Goal: Task Accomplishment & Management: Manage account settings

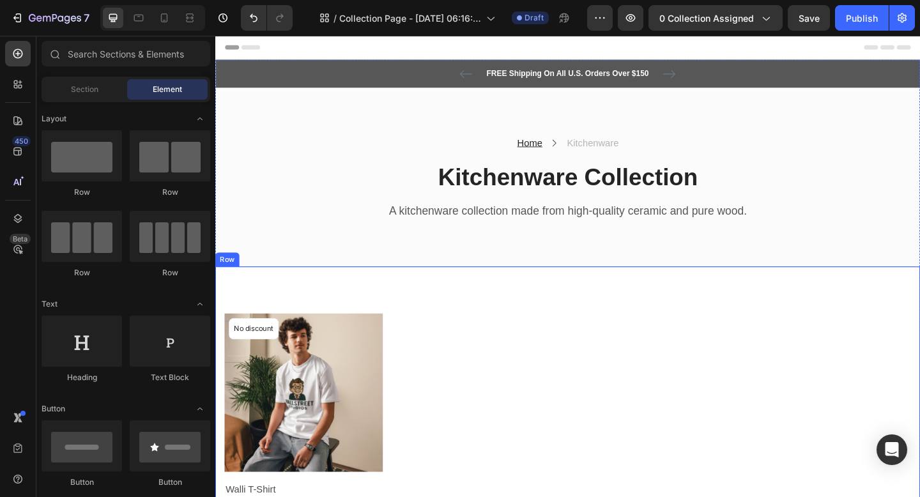
click at [510, 409] on div "Product Images & Gallery No discount Not be displayed when published Product Ba…" at bounding box center [599, 469] width 748 height 262
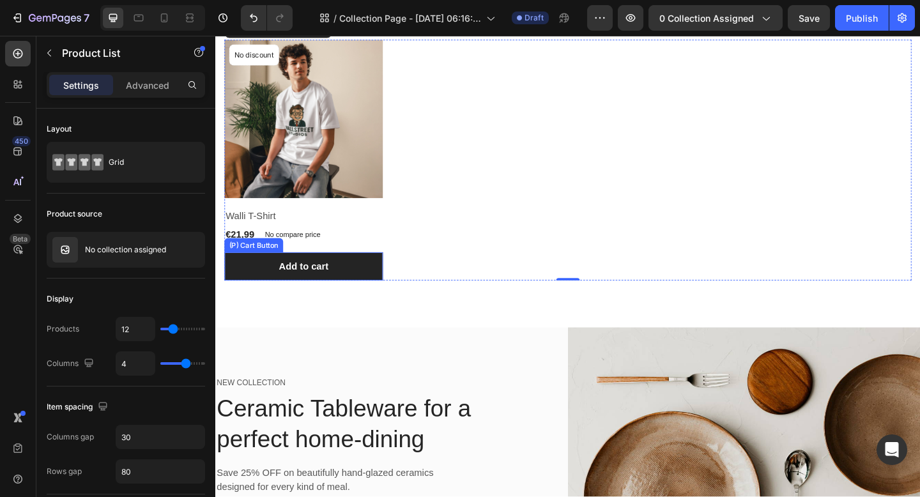
scroll to position [301, 0]
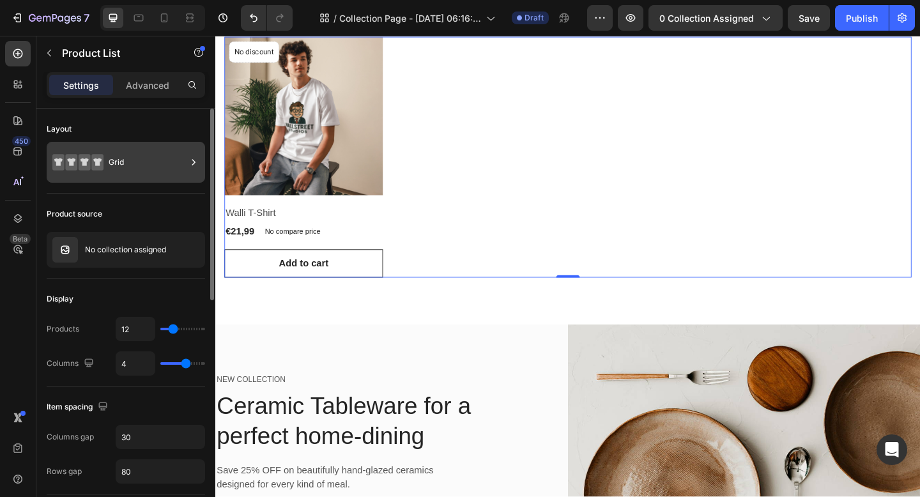
click at [133, 153] on div "Grid" at bounding box center [148, 162] width 78 height 29
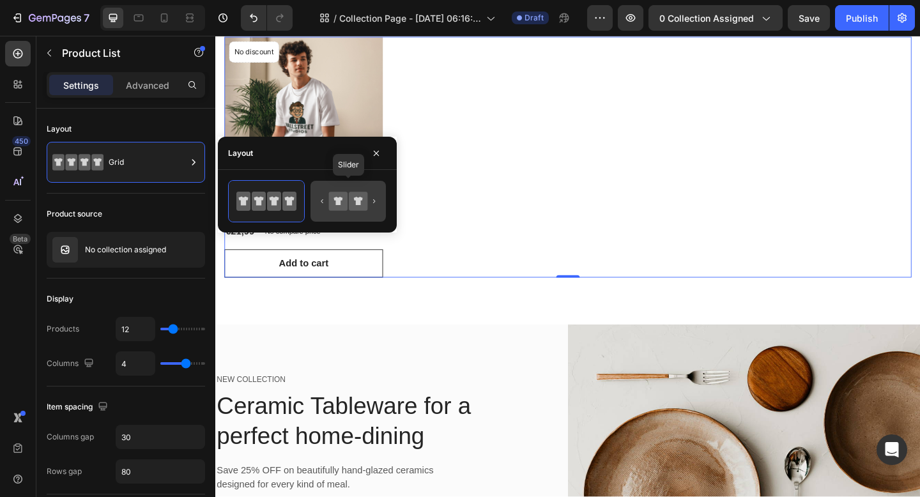
click at [342, 208] on icon at bounding box center [338, 201] width 19 height 19
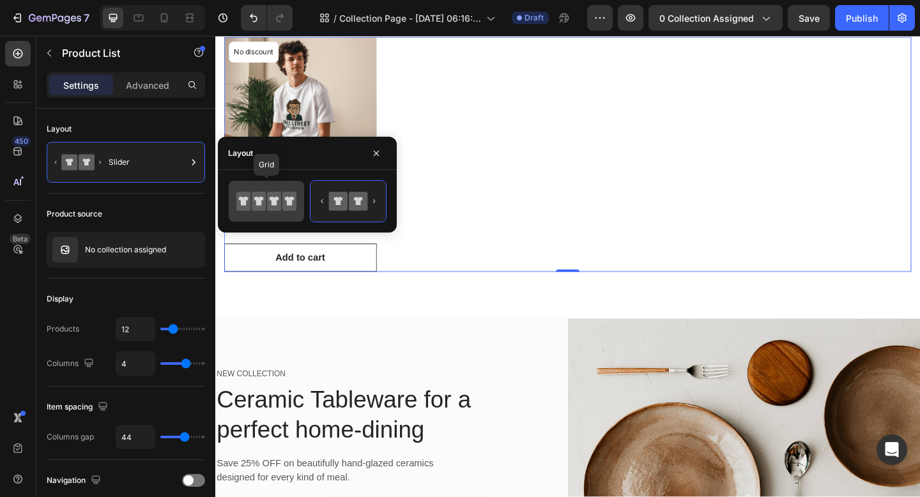
click at [265, 196] on icon at bounding box center [259, 201] width 14 height 19
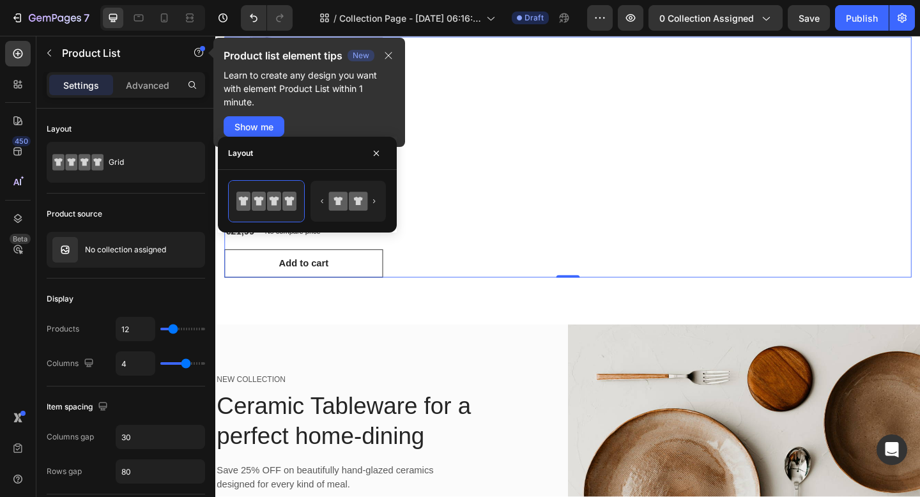
click at [486, 204] on div "Product Images & Gallery No discount Not be displayed when published Product Ba…" at bounding box center [599, 168] width 748 height 262
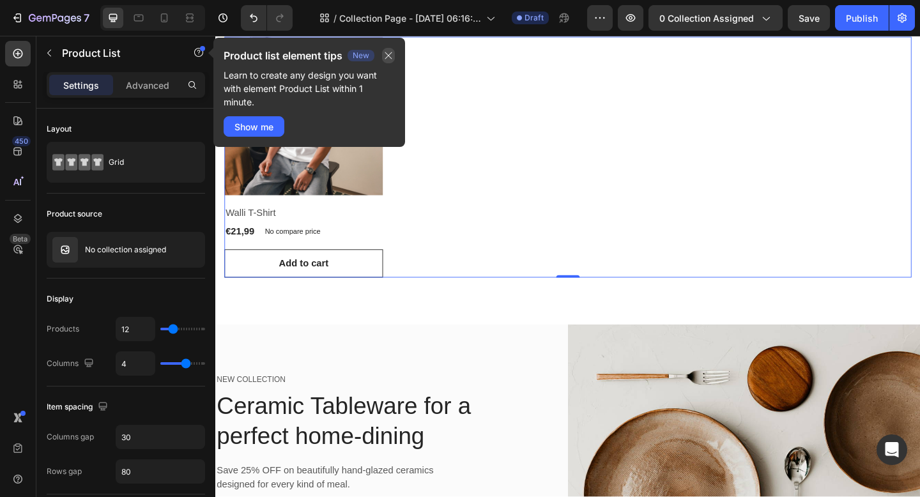
click at [392, 53] on icon "button" at bounding box center [388, 55] width 10 height 10
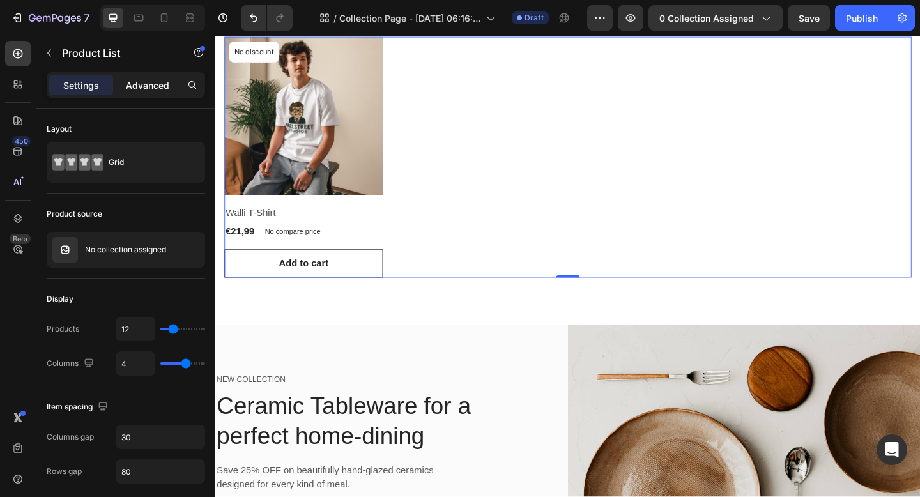
click at [160, 86] on p "Advanced" at bounding box center [147, 85] width 43 height 13
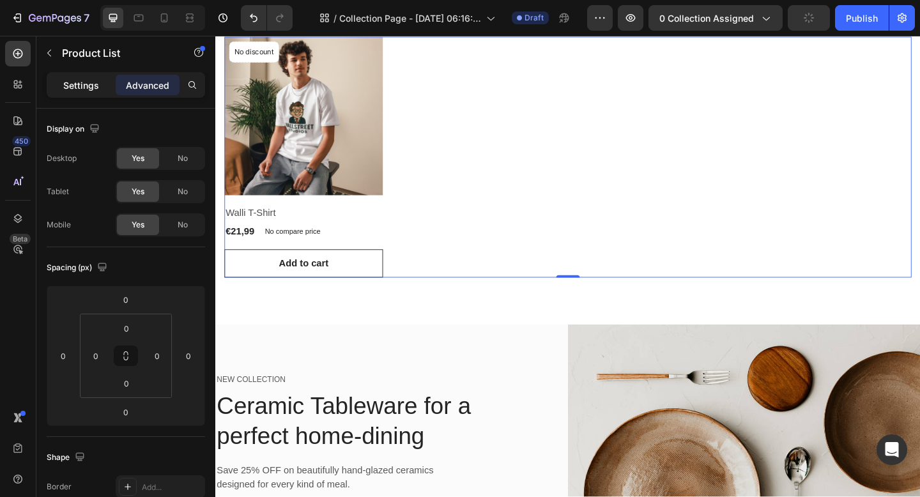
click at [79, 82] on p "Settings" at bounding box center [81, 85] width 36 height 13
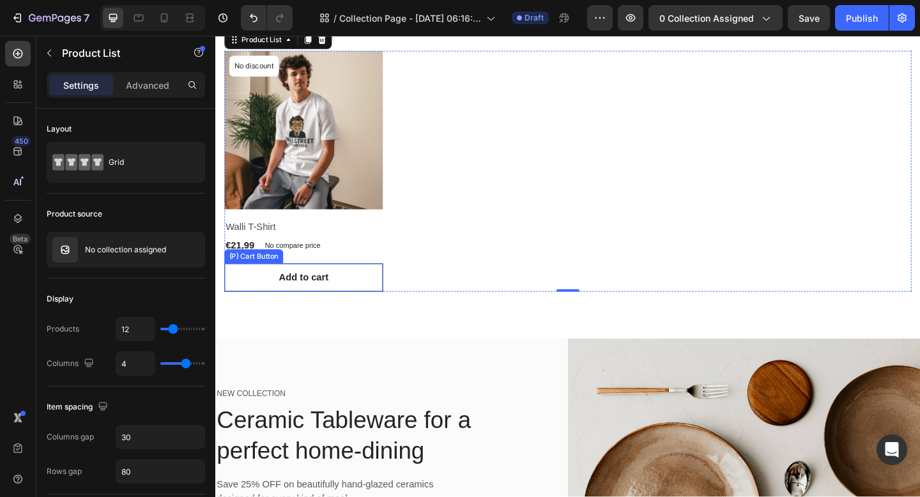
scroll to position [285, 0]
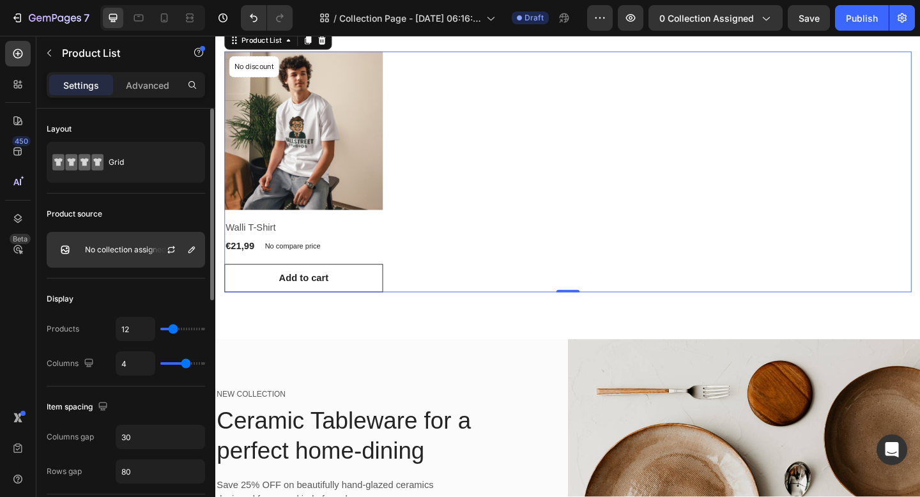
click at [122, 244] on div "No collection assigned" at bounding box center [126, 250] width 158 height 36
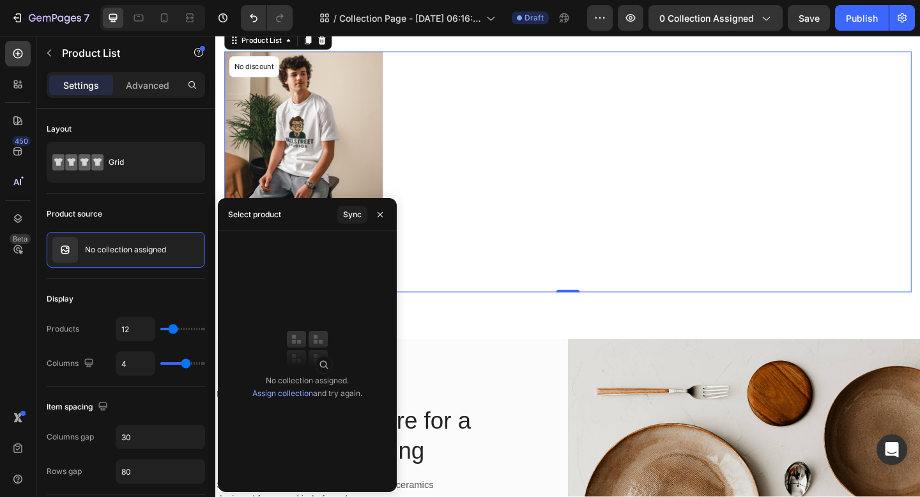
click at [279, 392] on link "Assign collection" at bounding box center [282, 394] width 61 height 10
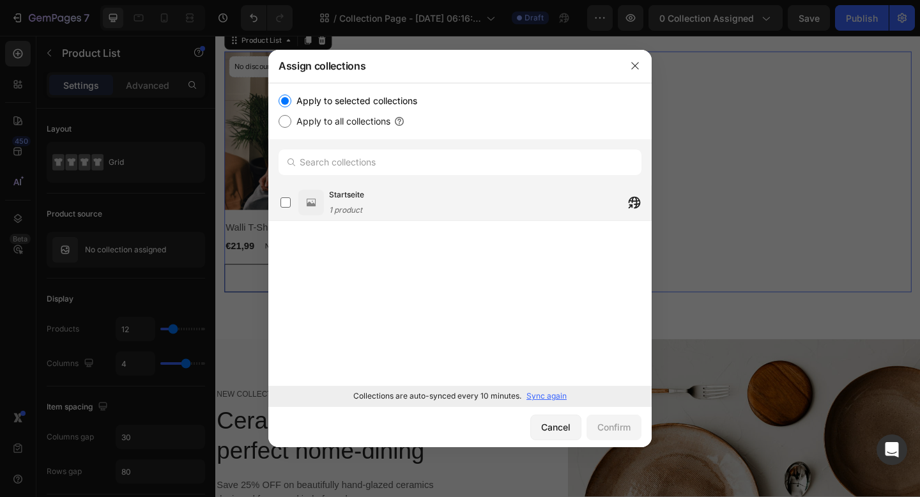
click at [371, 212] on div "Startseite 1 product" at bounding box center [490, 203] width 322 height 28
click at [606, 419] on button "Confirm" at bounding box center [614, 428] width 55 height 26
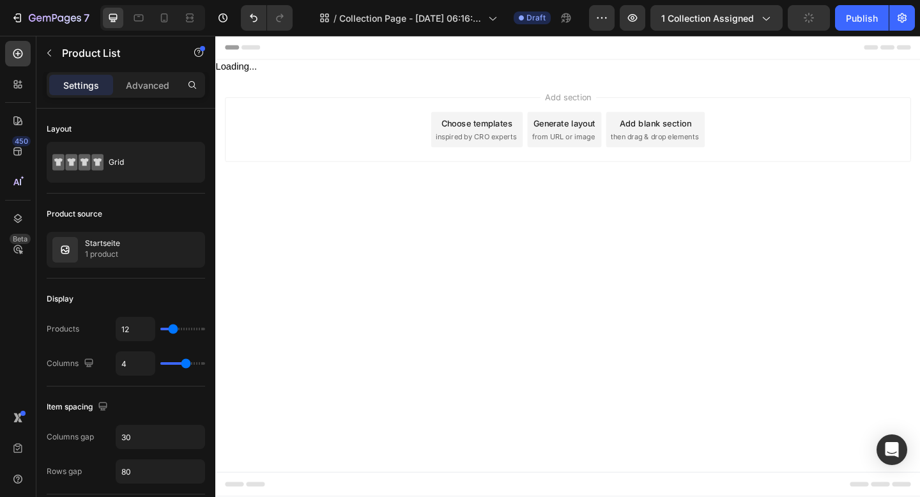
scroll to position [0, 0]
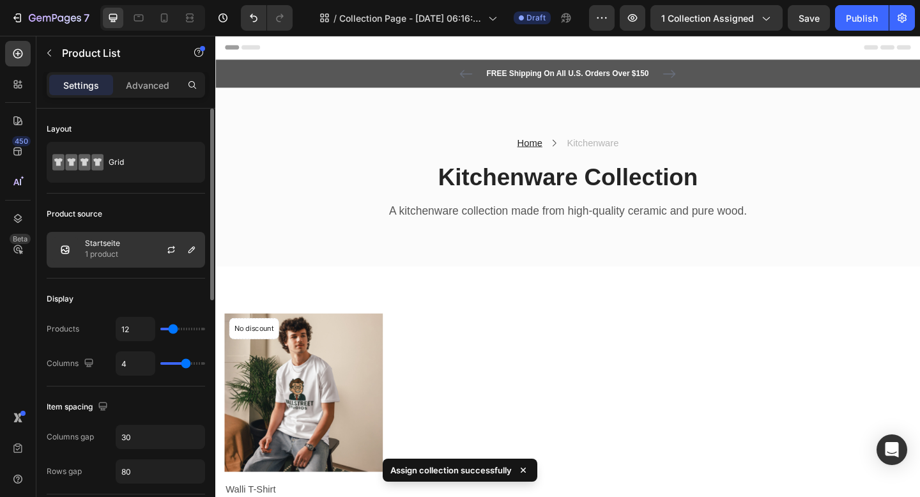
click at [152, 253] on div at bounding box center [176, 250] width 56 height 35
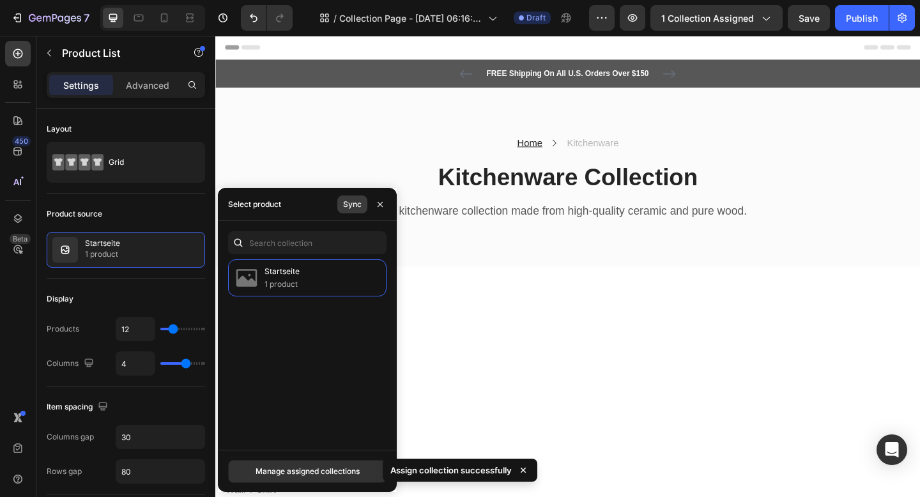
click at [348, 207] on div "Sync" at bounding box center [352, 205] width 19 height 12
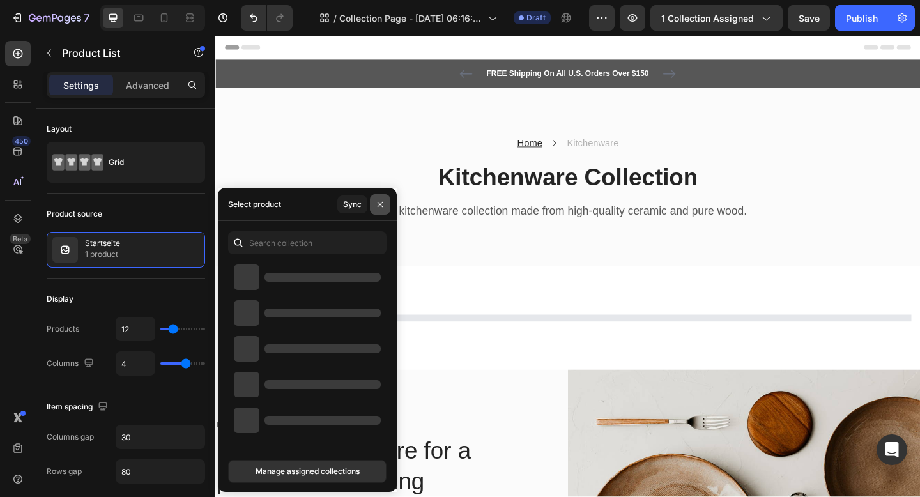
click at [383, 206] on icon "button" at bounding box center [380, 204] width 10 height 10
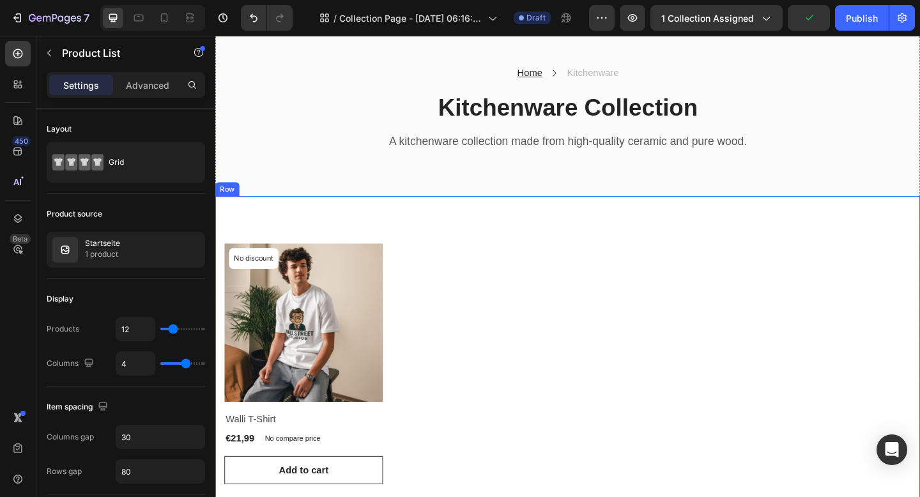
scroll to position [99, 0]
